Goal: Task Accomplishment & Management: Use online tool/utility

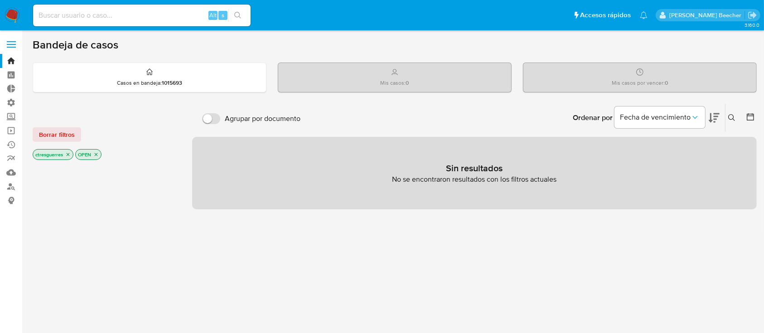
click at [13, 43] on label at bounding box center [11, 44] width 23 height 19
click at [0, 0] on input "checkbox" at bounding box center [0, 0] width 0 height 0
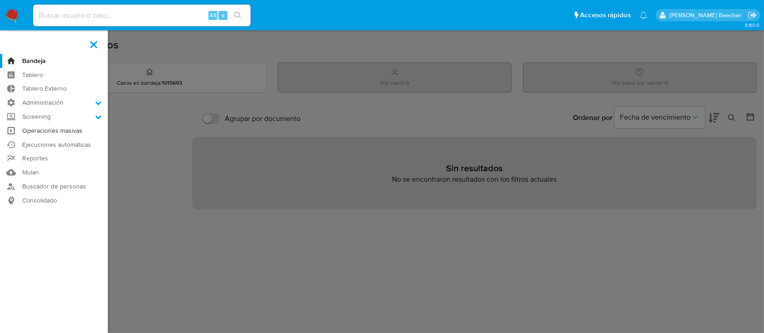
click at [56, 129] on link "Operaciones masivas" at bounding box center [54, 131] width 108 height 14
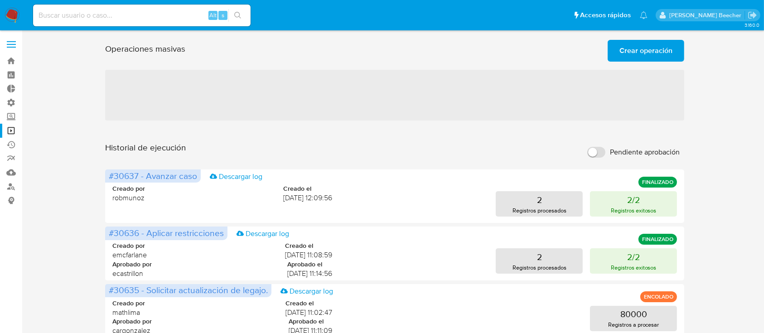
click at [630, 45] on span "Crear operación" at bounding box center [645, 51] width 53 height 20
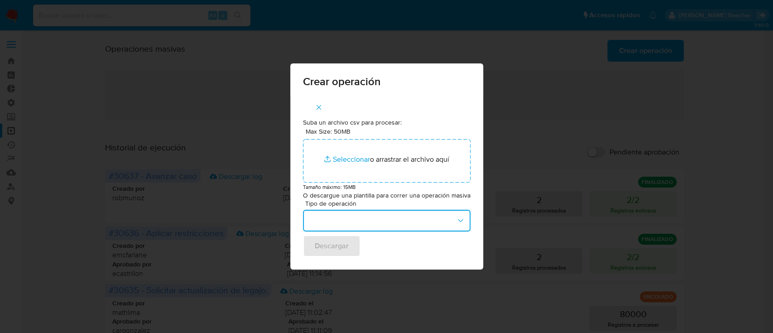
click at [365, 216] on button "button" at bounding box center [387, 221] width 168 height 22
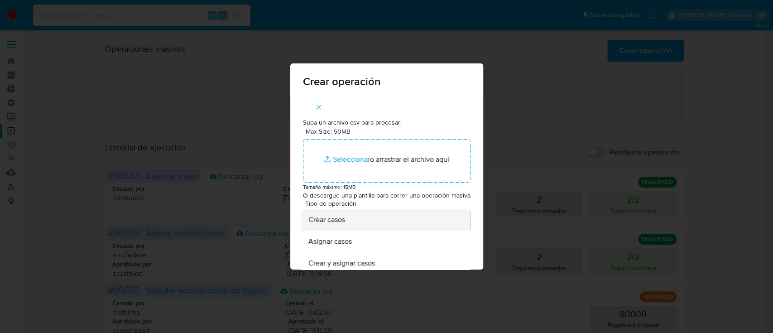
click at [365, 218] on div "Crear casos" at bounding box center [382, 220] width 149 height 22
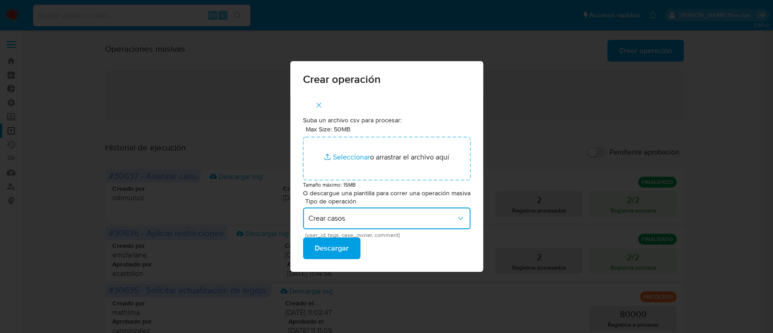
click at [404, 218] on span "Crear casos" at bounding box center [382, 218] width 148 height 9
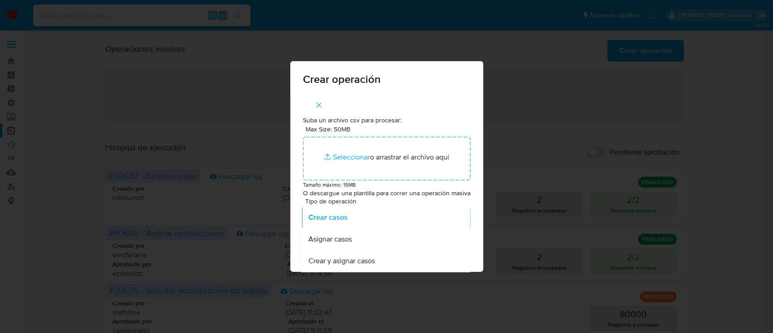
click at [410, 254] on div "Crear y asignar casos" at bounding box center [382, 261] width 149 height 22
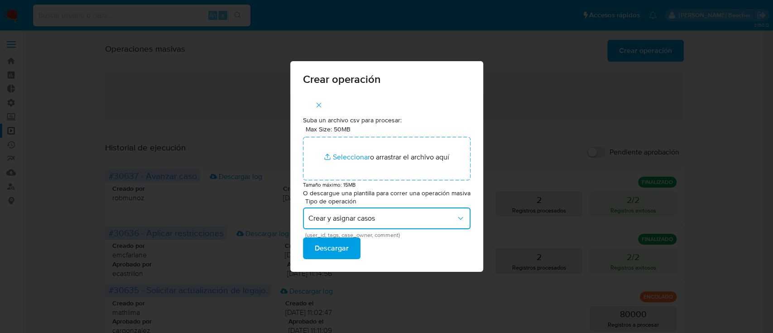
click at [370, 216] on span "Crear y asignar casos" at bounding box center [382, 218] width 148 height 9
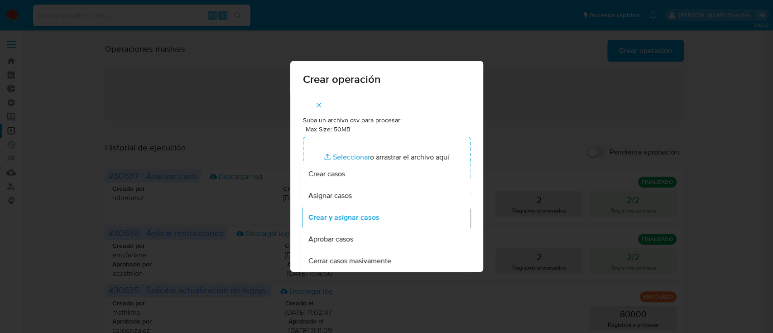
scroll to position [27, 0]
